Goal: Answer question/provide support: Share knowledge or assist other users

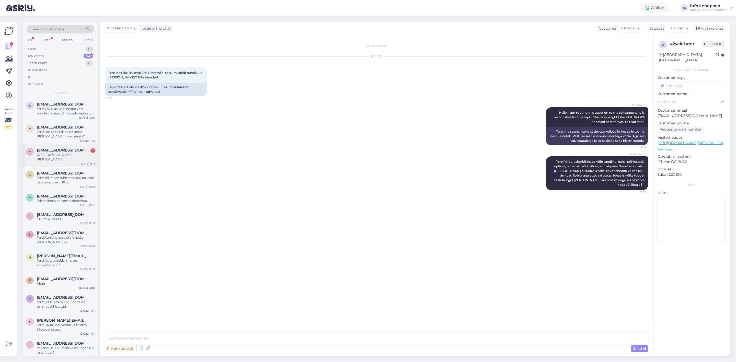
click at [68, 161] on div "[URL][DOMAIN_NAME][PERSON_NAME]" at bounding box center [66, 157] width 58 height 9
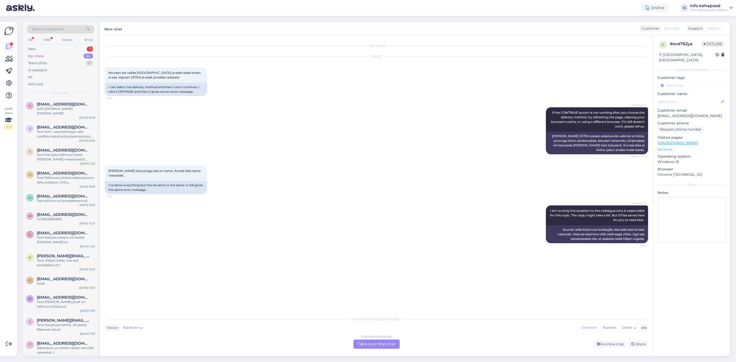
click at [370, 164] on div "Estonian to Estonian Take over the chat" at bounding box center [377, 344] width 46 height 9
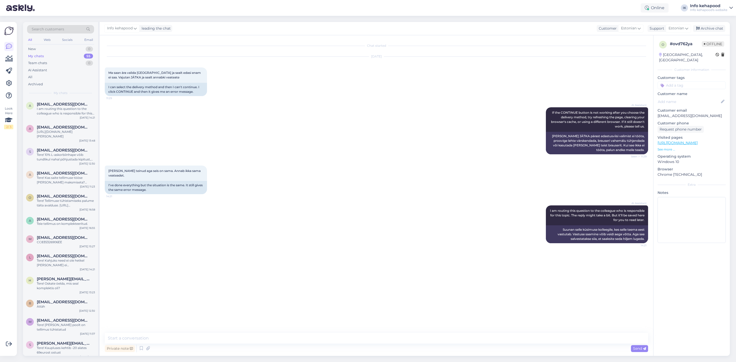
click at [357, 164] on div "Private note Send" at bounding box center [377, 349] width 544 height 10
click at [354, 164] on textarea at bounding box center [377, 338] width 544 height 11
type textarea "Tere! Palun saatke meile screenshot."
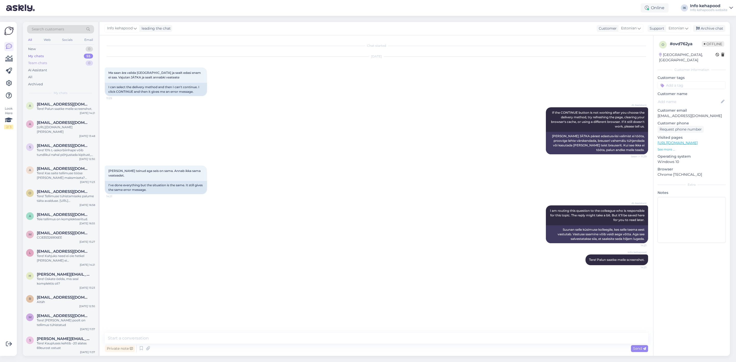
click at [59, 62] on div "Team chats 0" at bounding box center [60, 63] width 67 height 7
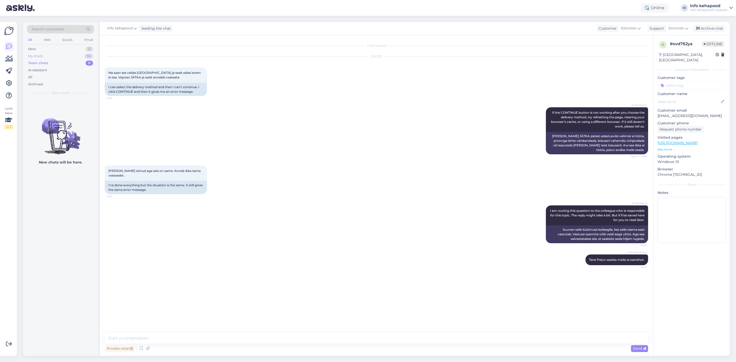
click at [59, 57] on div "My chats 55" at bounding box center [60, 56] width 67 height 7
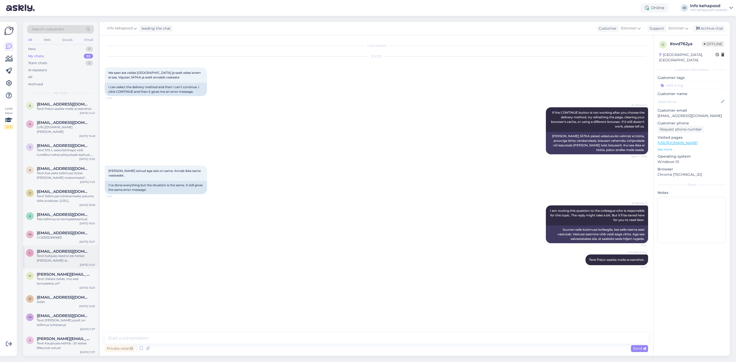
click at [50, 164] on span "[EMAIL_ADDRESS][DOMAIN_NAME]" at bounding box center [63, 251] width 53 height 5
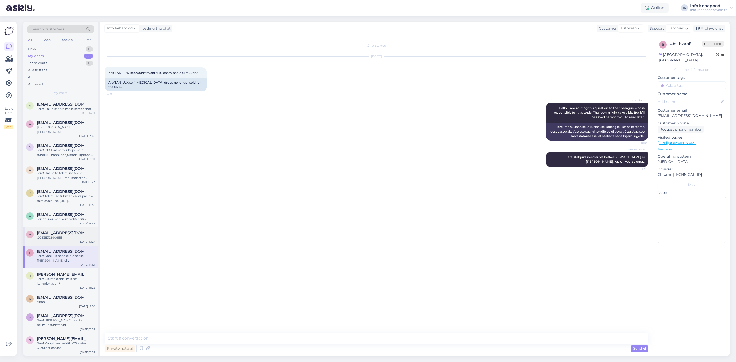
click at [51, 164] on div "CC835326906EE" at bounding box center [66, 237] width 58 height 5
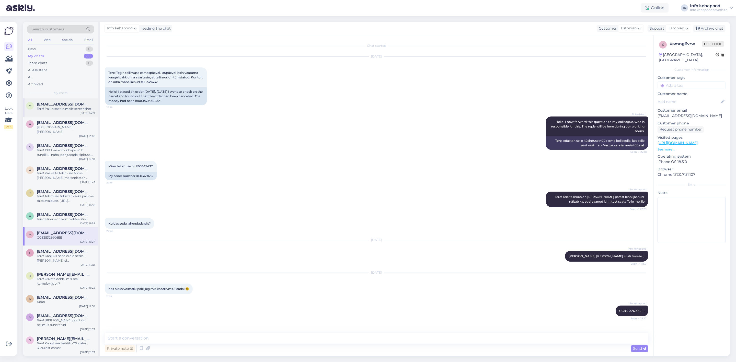
click at [54, 109] on div "Tere! Palun saatke meile screenshot." at bounding box center [66, 109] width 58 height 5
